Goal: Task Accomplishment & Management: Manage account settings

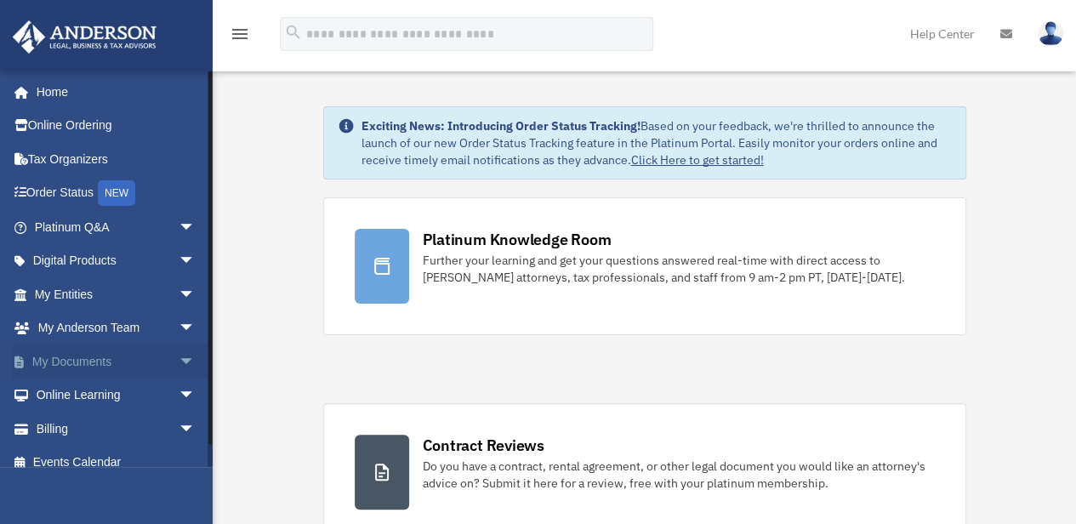
click at [183, 360] on span "arrow_drop_down" at bounding box center [196, 362] width 34 height 35
click at [127, 390] on link "Box" at bounding box center [122, 396] width 197 height 34
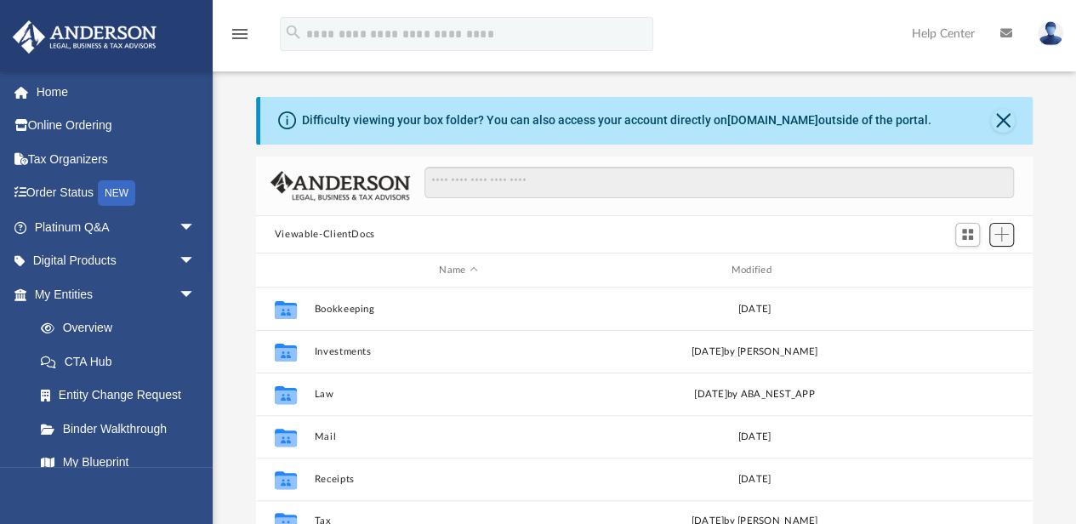
click at [1001, 238] on span "Add" at bounding box center [1002, 234] width 14 height 14
click at [969, 300] on li "New Folder" at bounding box center [978, 295] width 54 height 18
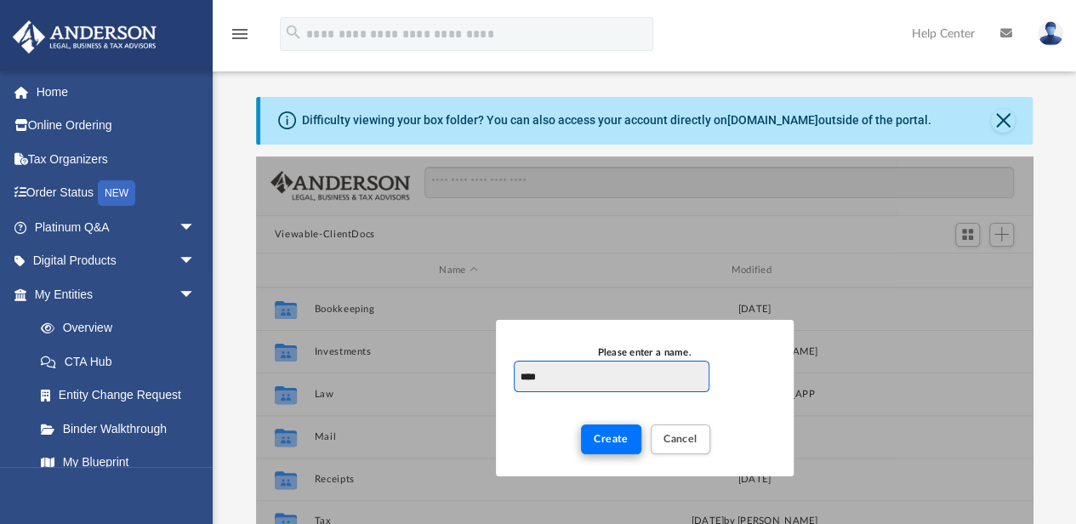
type input "****"
click at [618, 447] on button "Create" at bounding box center [611, 440] width 60 height 30
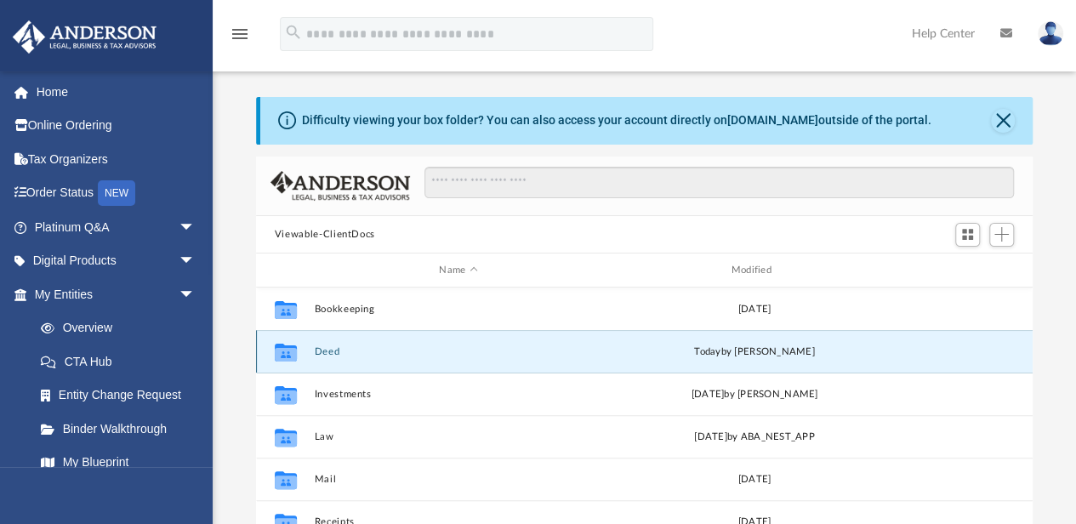
click at [322, 353] on button "Deed" at bounding box center [458, 351] width 288 height 11
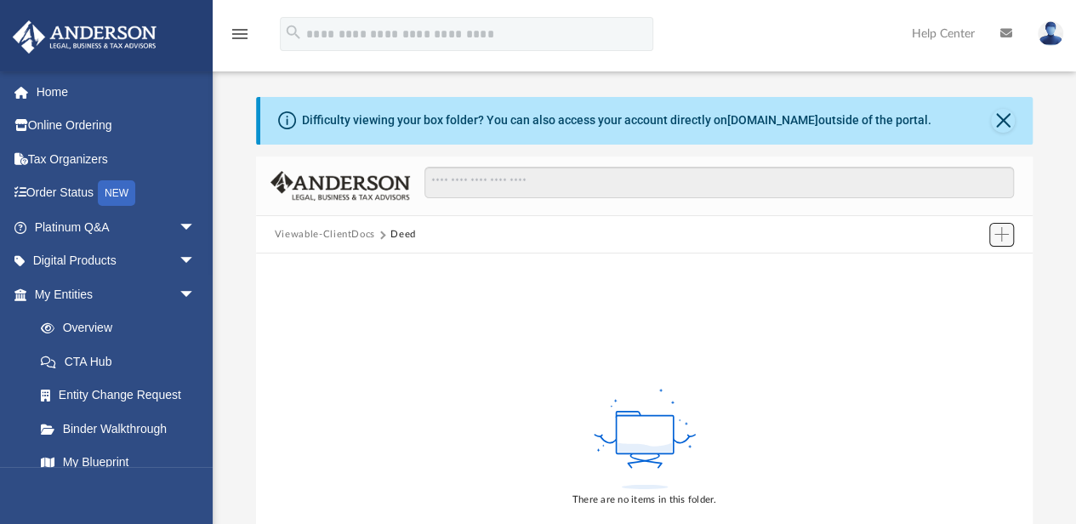
click at [1002, 234] on span "Add" at bounding box center [1002, 234] width 14 height 14
click at [982, 260] on li "Upload" at bounding box center [978, 269] width 54 height 18
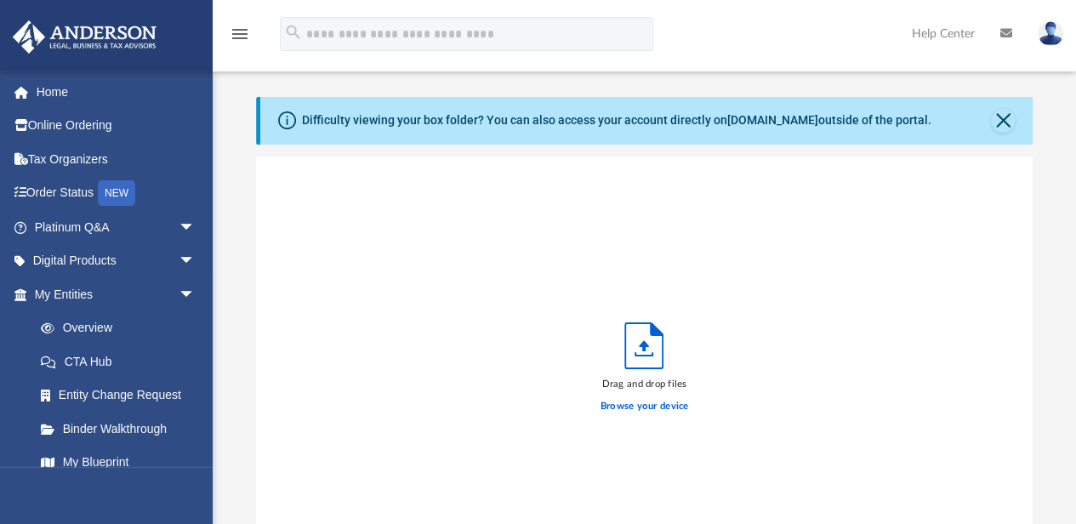
scroll to position [424, 768]
click at [638, 408] on label "Browse your device" at bounding box center [645, 406] width 89 height 15
click at [0, 0] on input "Browse your device" at bounding box center [0, 0] width 0 height 0
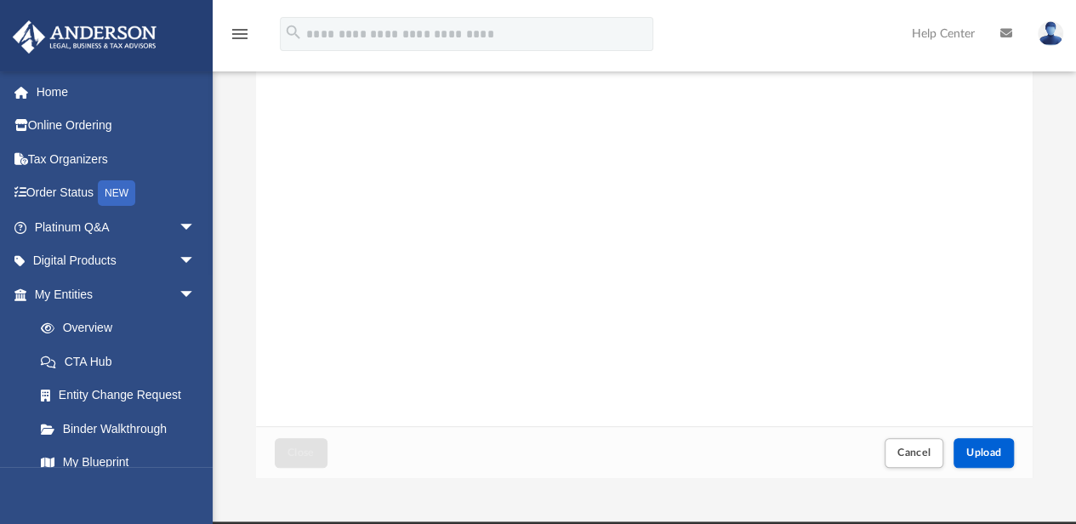
scroll to position [226, 0]
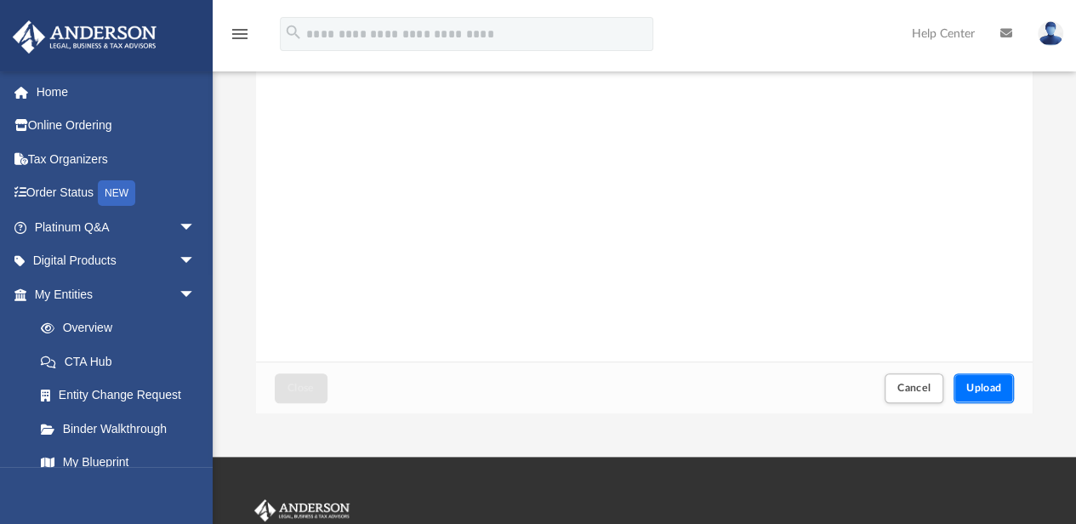
click at [994, 377] on button "Upload" at bounding box center [984, 389] width 61 height 30
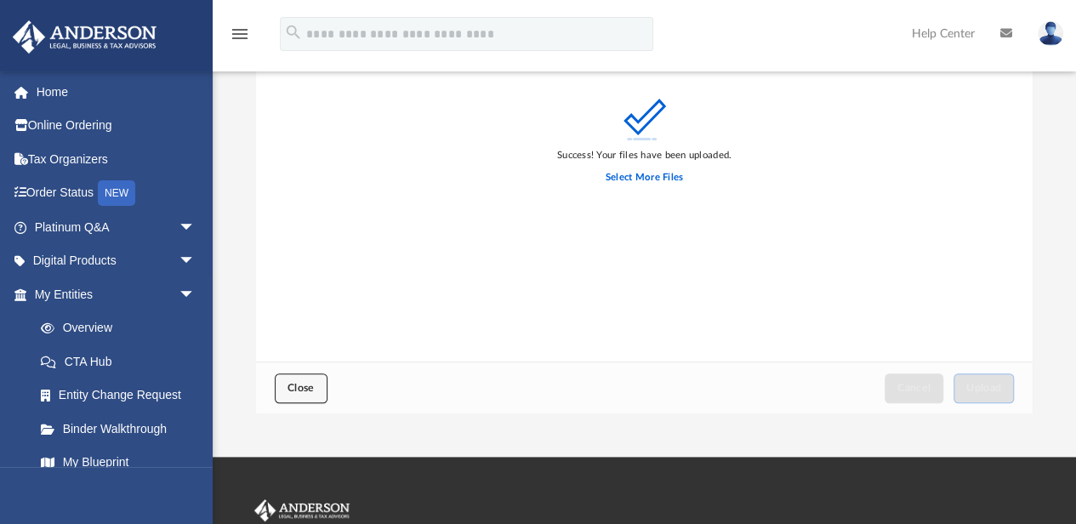
click at [308, 399] on button "Close" at bounding box center [301, 389] width 53 height 30
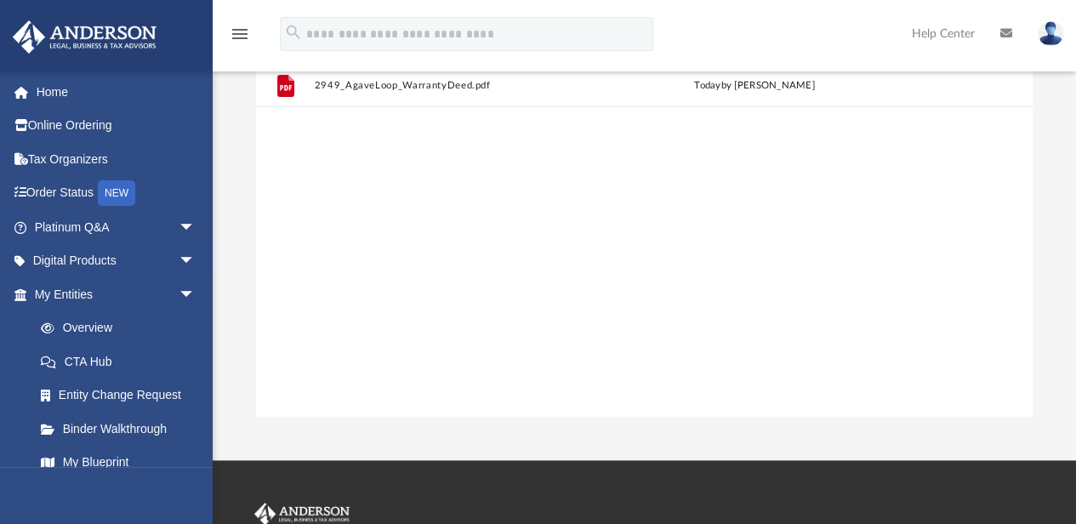
scroll to position [378, 768]
